Goal: Task Accomplishment & Management: Manage account settings

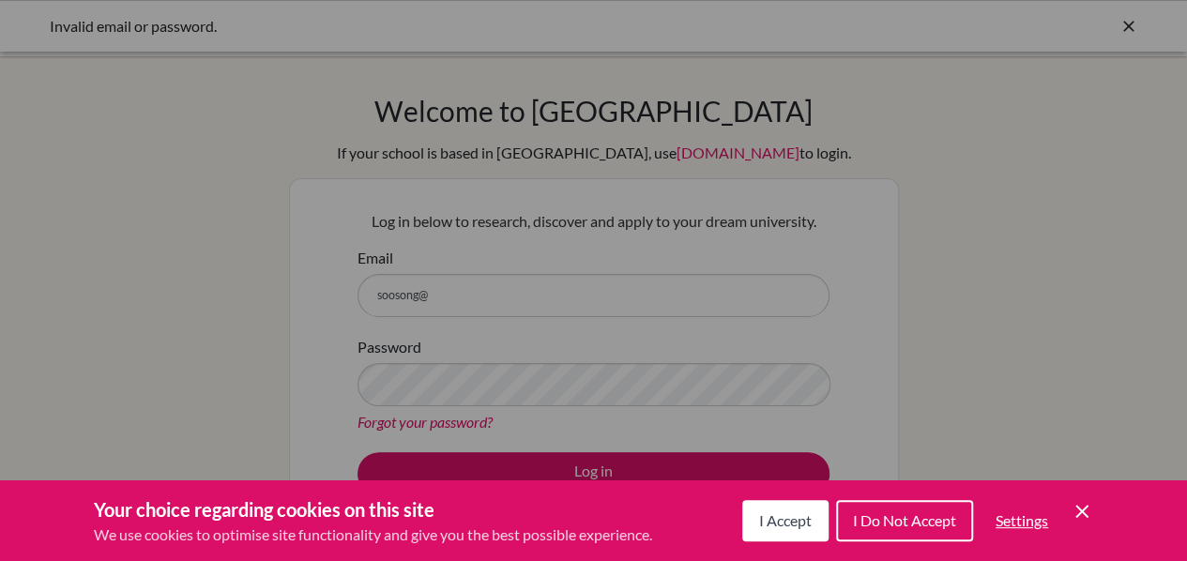
click at [792, 556] on div "Your choice regarding cookies on this site We use cookies to optimise site func…" at bounding box center [593, 520] width 1187 height 81
click at [772, 517] on span "I Accept" at bounding box center [785, 520] width 53 height 18
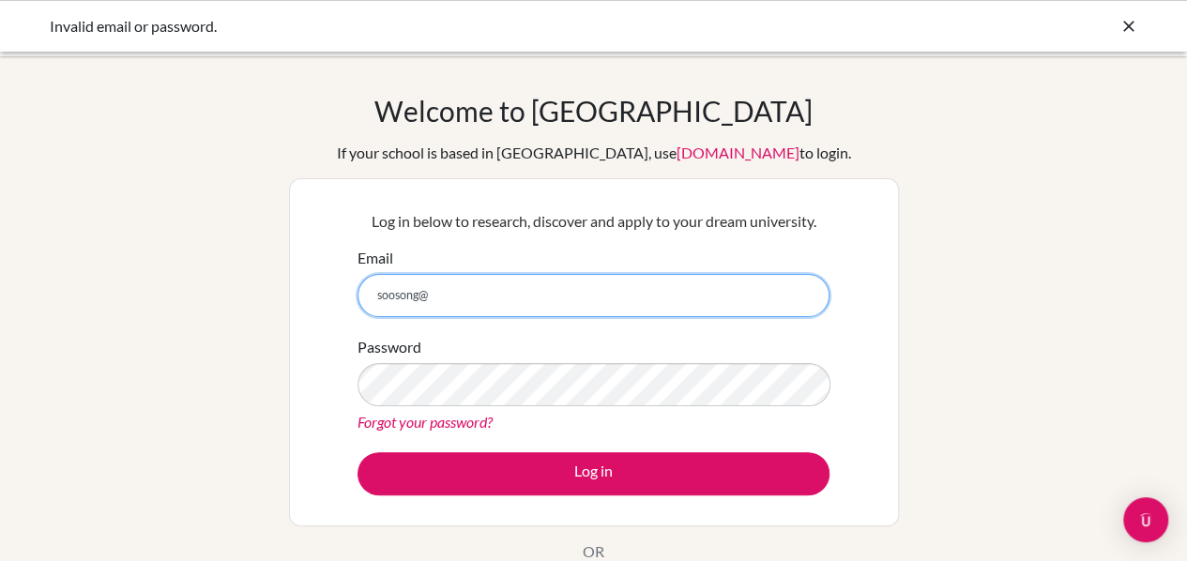
click at [541, 274] on input "soosong@" at bounding box center [593, 295] width 472 height 43
type input "[EMAIL_ADDRESS][DOMAIN_NAME]"
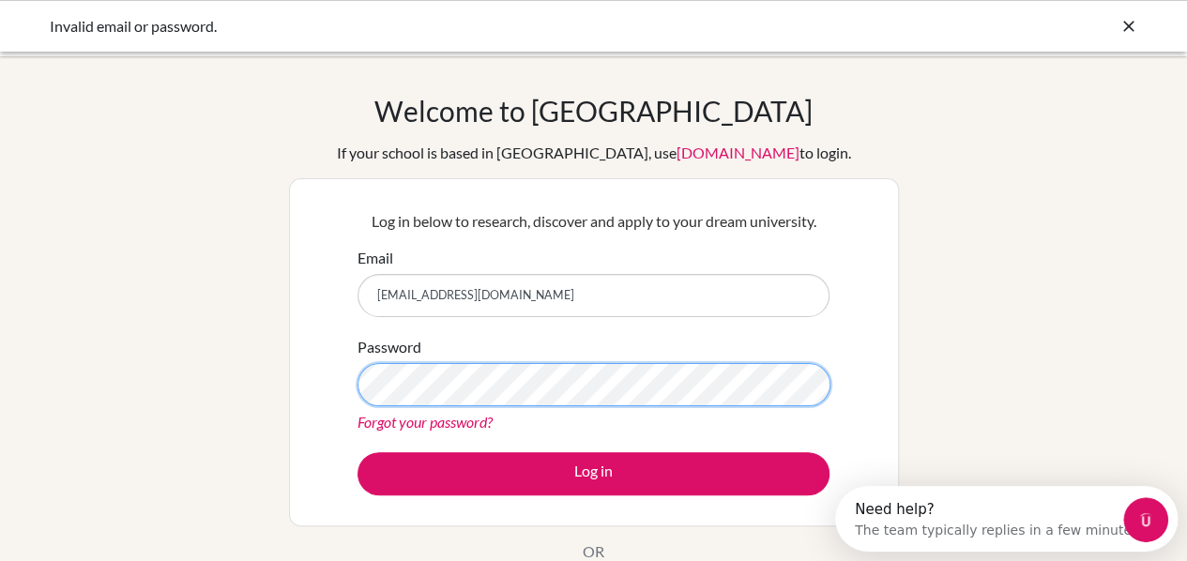
click at [357, 452] on button "Log in" at bounding box center [593, 473] width 472 height 43
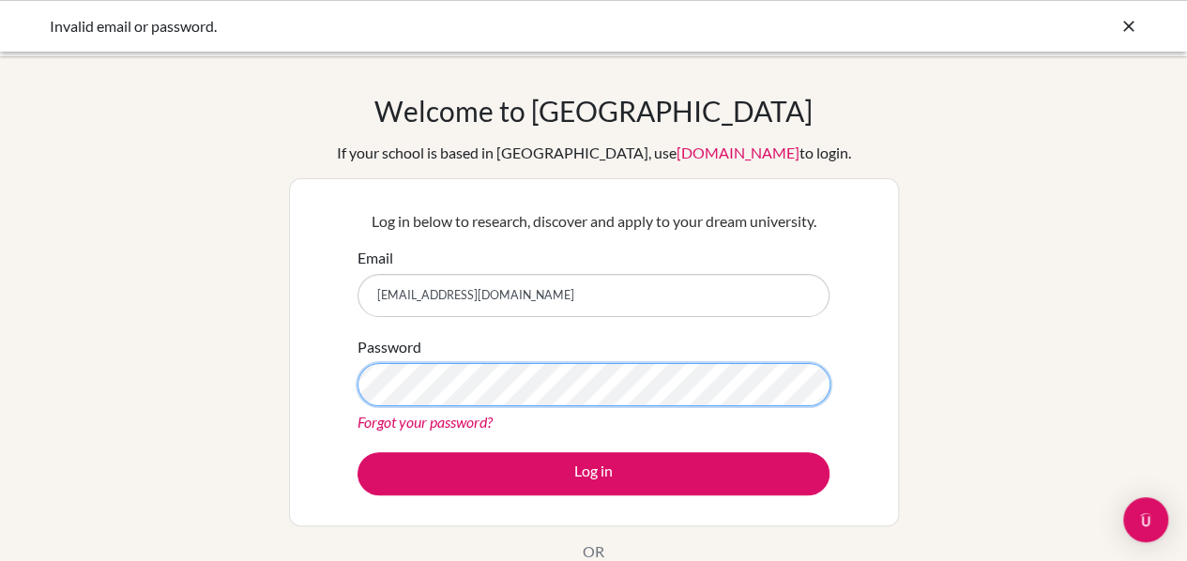
click at [357, 452] on button "Log in" at bounding box center [593, 473] width 472 height 43
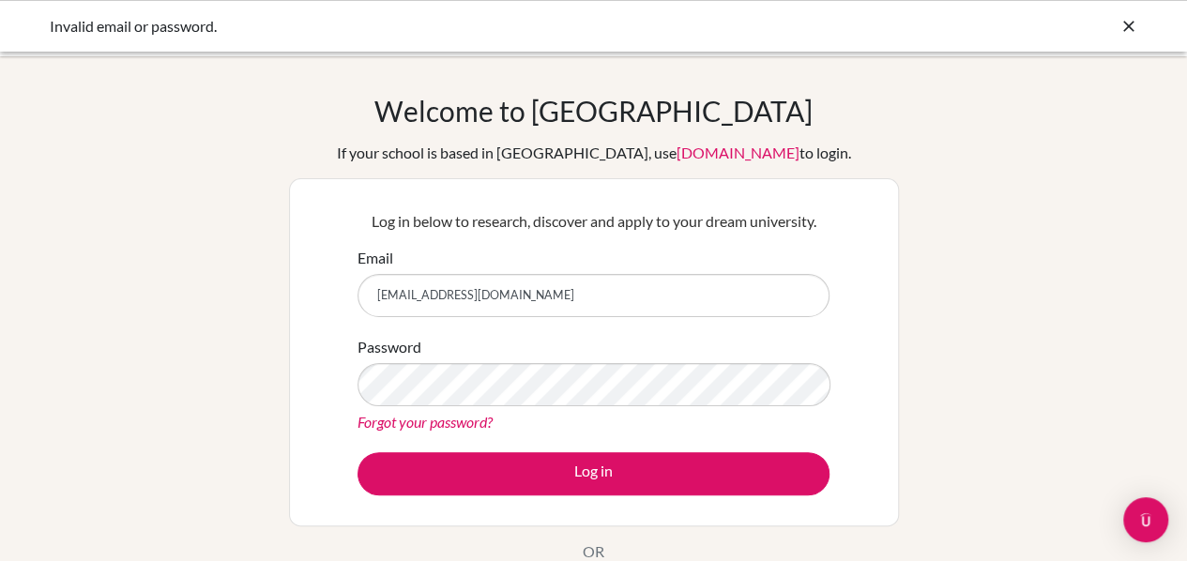
click at [407, 425] on link "Forgot your password?" at bounding box center [424, 422] width 135 height 18
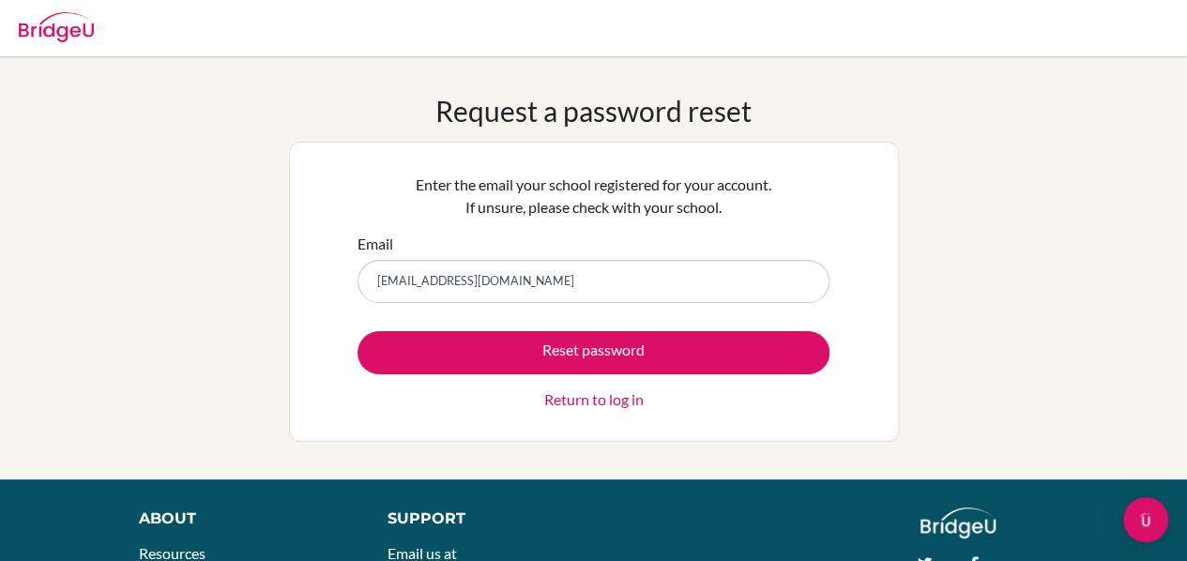
type input "[EMAIL_ADDRESS][DOMAIN_NAME]"
click at [357, 331] on button "Reset password" at bounding box center [593, 352] width 472 height 43
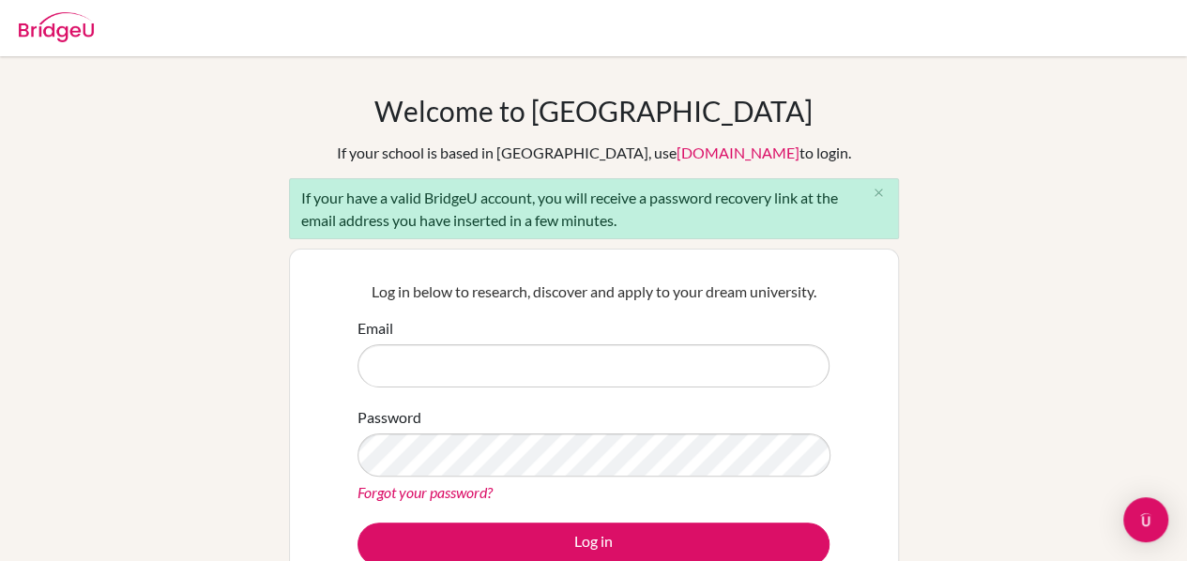
click at [445, 361] on input "Email" at bounding box center [593, 365] width 472 height 43
type input "soosong"
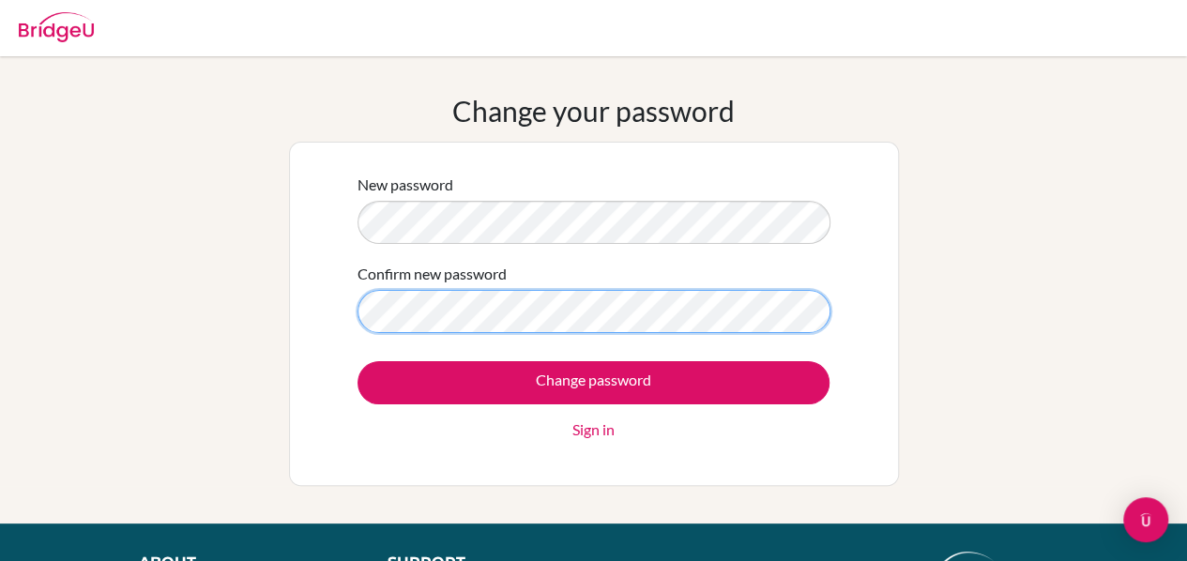
click at [357, 361] on input "Change password" at bounding box center [593, 382] width 472 height 43
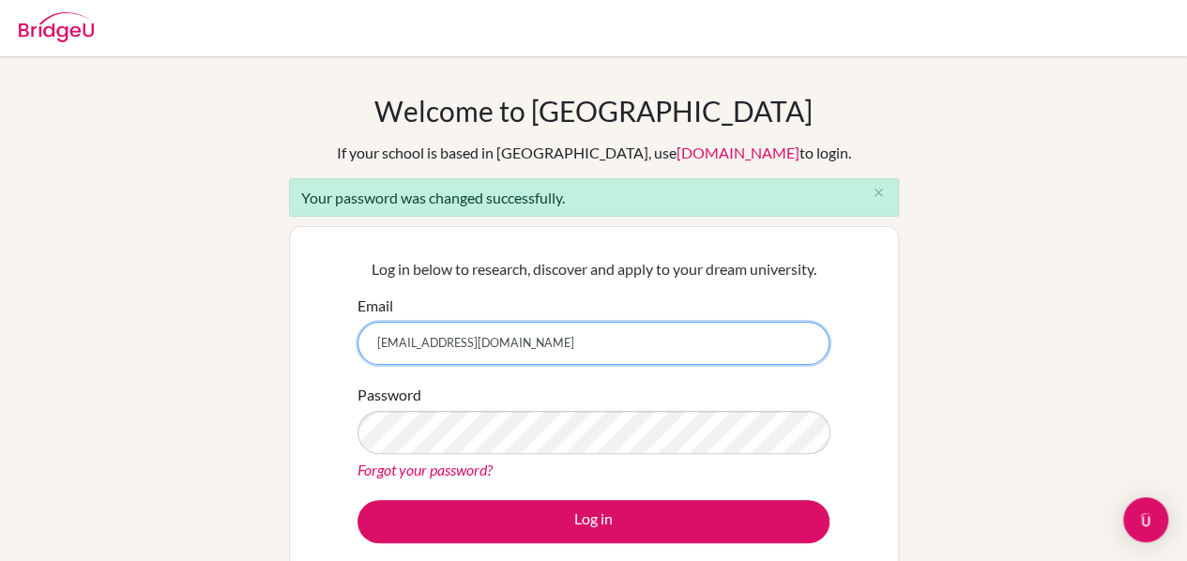
type input "[EMAIL_ADDRESS][DOMAIN_NAME]"
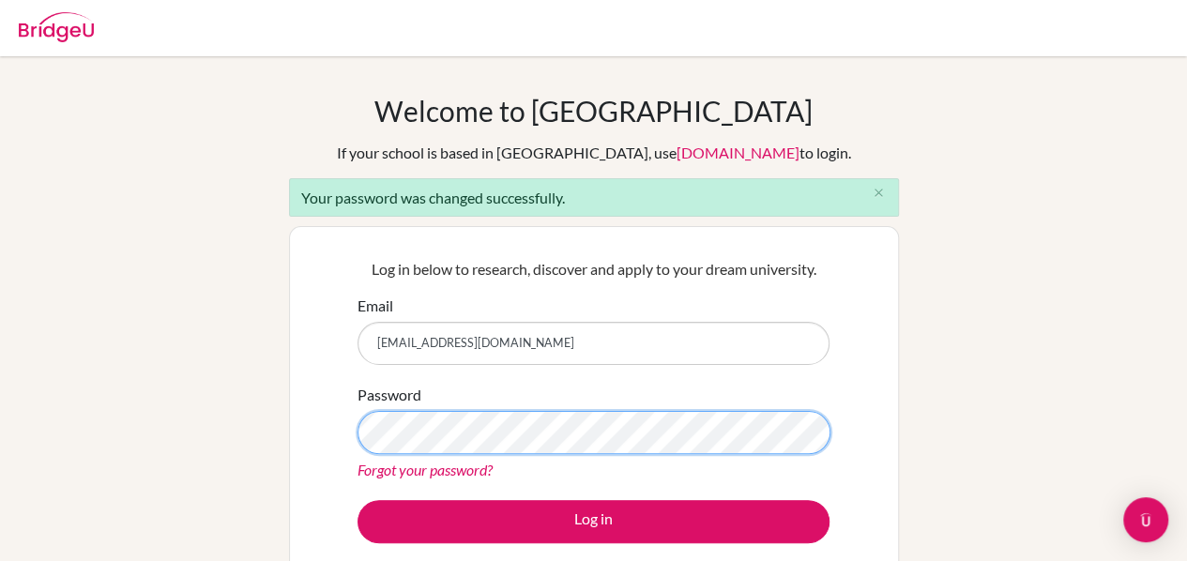
click at [357, 500] on button "Log in" at bounding box center [593, 521] width 472 height 43
